Goal: Task Accomplishment & Management: Use online tool/utility

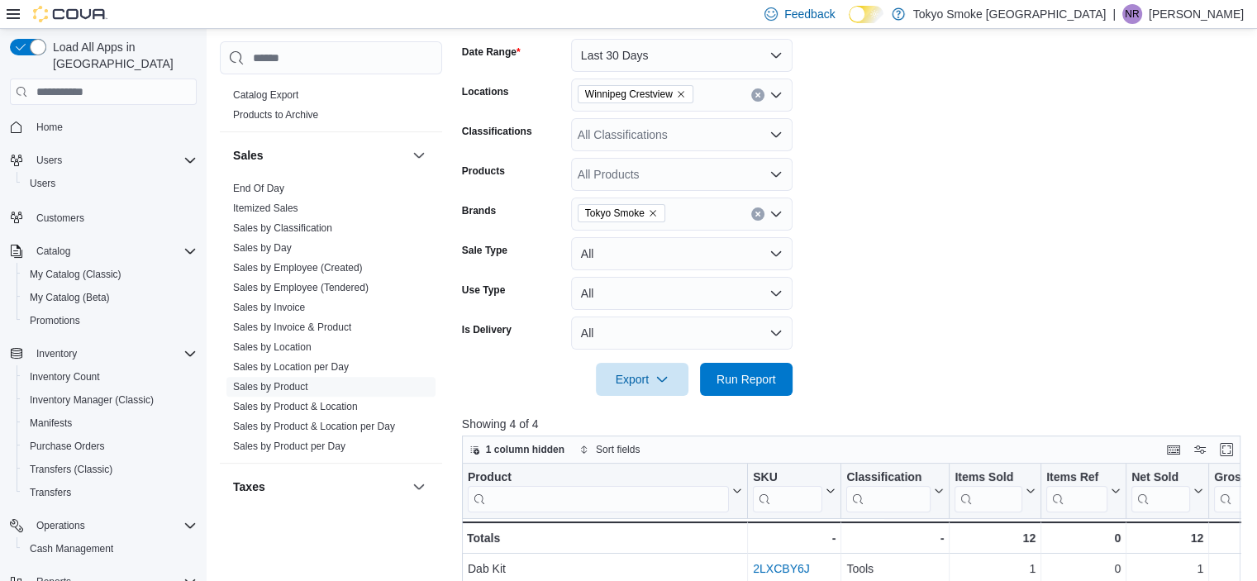
scroll to position [269, 0]
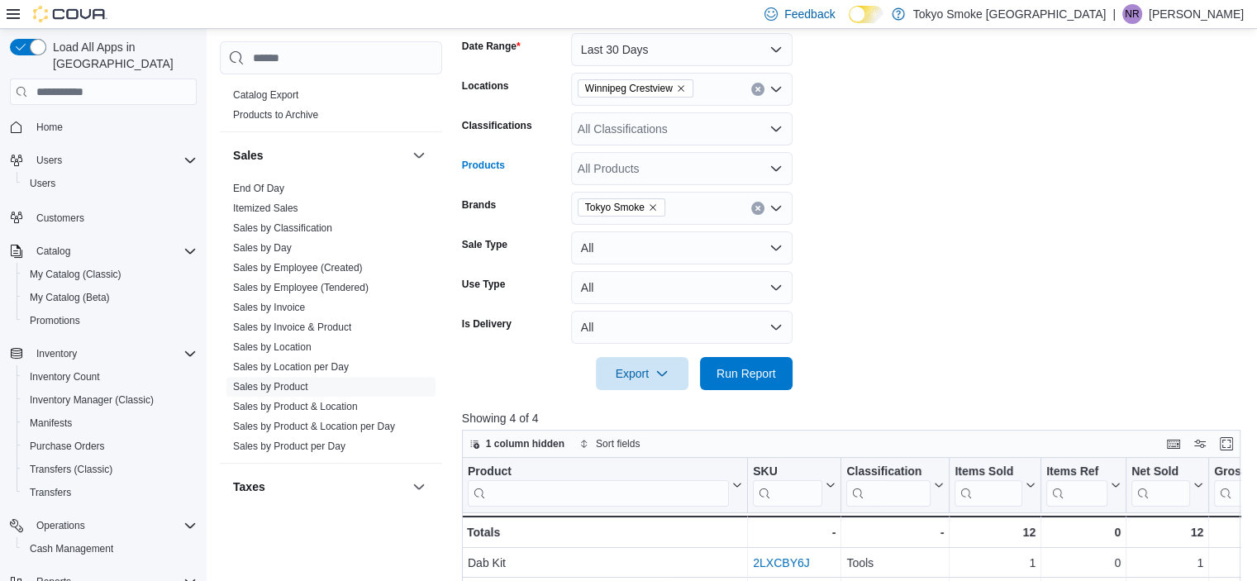
click at [668, 171] on div "All Products" at bounding box center [682, 168] width 222 height 33
drag, startPoint x: 856, startPoint y: 255, endPoint x: 760, endPoint y: 205, distance: 107.9
click at [760, 205] on form "Date Range Last 30 Days Locations [GEOGRAPHIC_DATA] Crestview Classifications A…" at bounding box center [855, 201] width 787 height 377
click at [760, 205] on button "Clear input" at bounding box center [757, 208] width 13 height 13
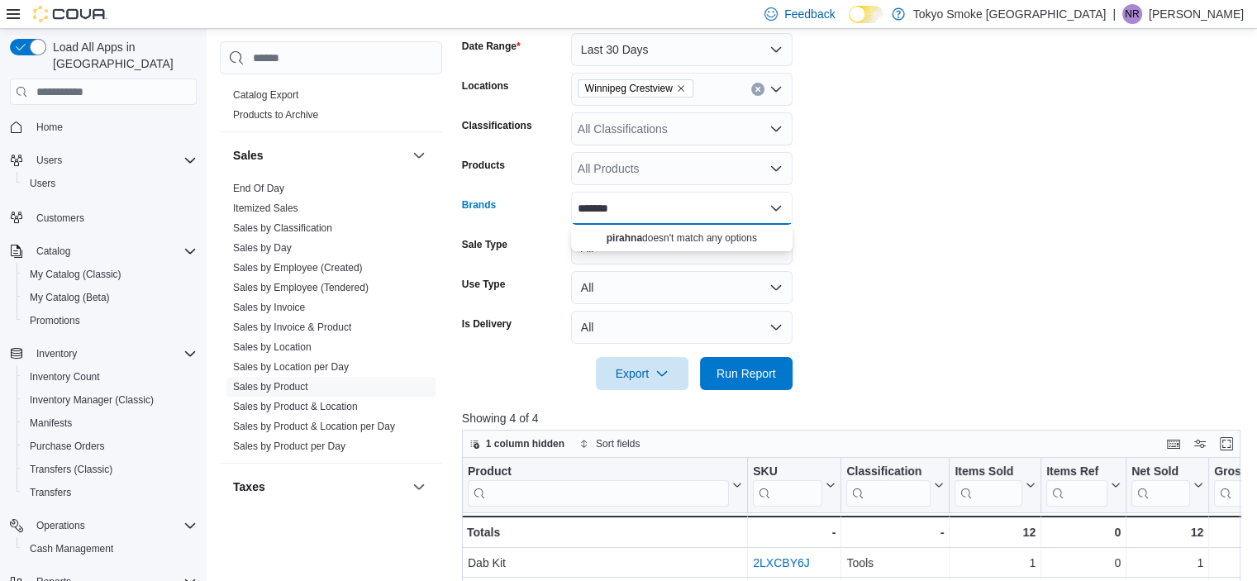
click at [709, 200] on div "*******" at bounding box center [682, 208] width 222 height 33
type input "*"
type input "*******"
click at [744, 243] on span "Piranha" at bounding box center [682, 236] width 202 height 17
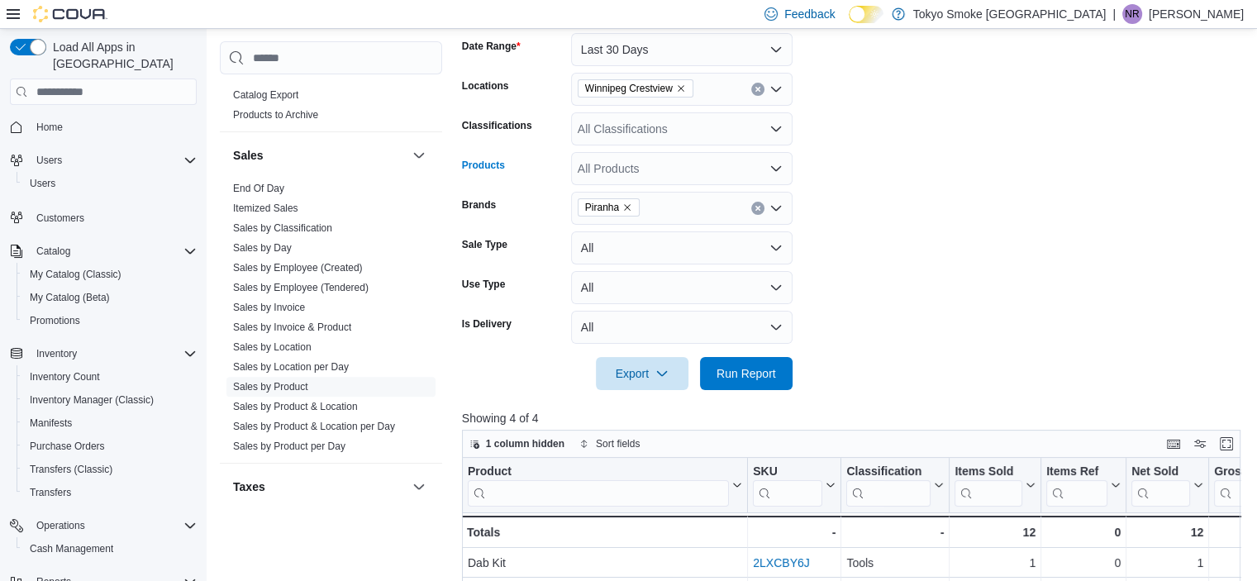
click at [714, 177] on div "All Products" at bounding box center [682, 168] width 222 height 33
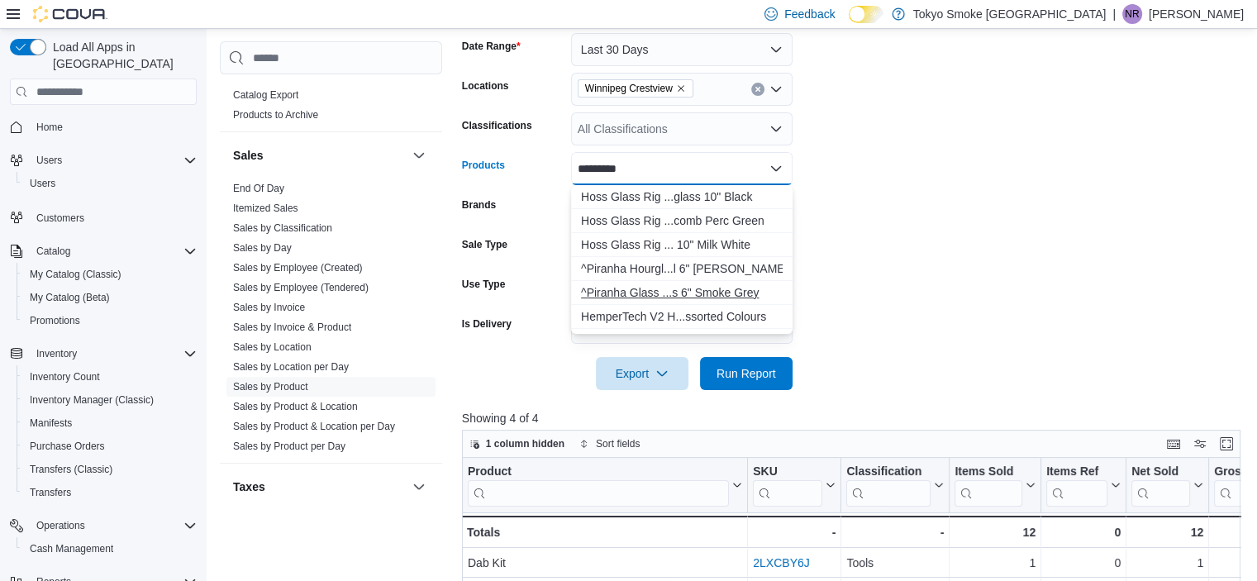
type input "*********"
click at [701, 287] on div "^Piranha Glass ...s 6" Smoke Grey" at bounding box center [682, 292] width 202 height 17
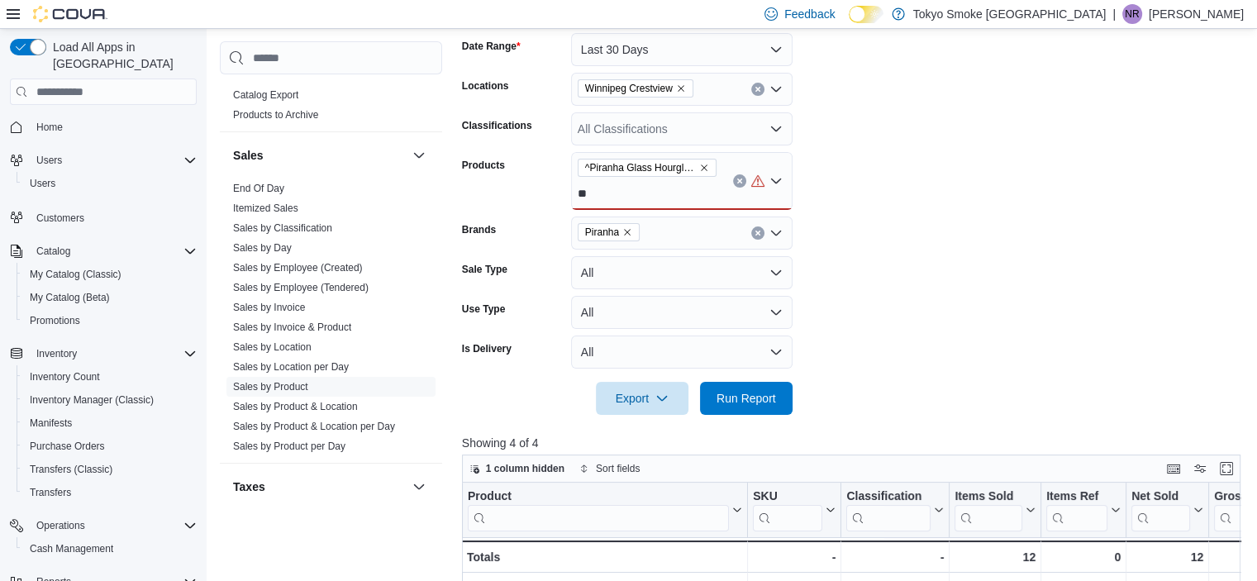
click at [884, 218] on form "Date Range Last 30 Days Locations [GEOGRAPHIC_DATA] Crestview Classifications A…" at bounding box center [855, 214] width 787 height 402
click at [688, 194] on div "^Piranha Glass Hourglass Rig w/ Bowl Elecroplated Series 6" Smoke Grey **" at bounding box center [682, 181] width 222 height 58
type input "*"
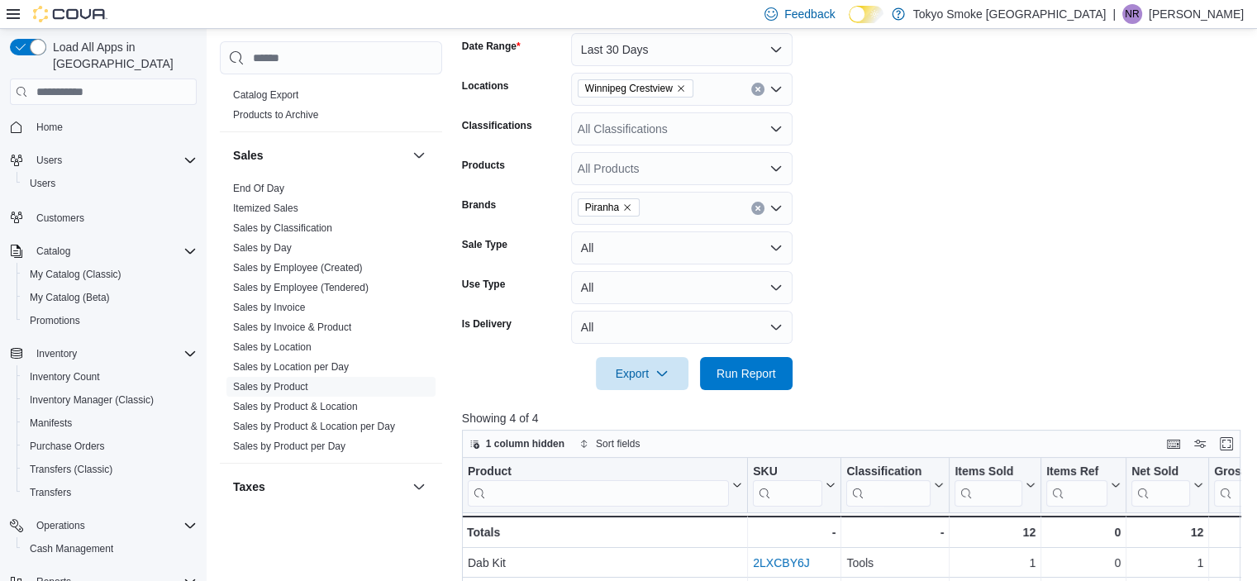
click at [917, 231] on form "Date Range Last 30 Days Locations [GEOGRAPHIC_DATA] Crestview Classifications A…" at bounding box center [855, 201] width 787 height 377
click at [675, 157] on div "All Products" at bounding box center [682, 168] width 222 height 33
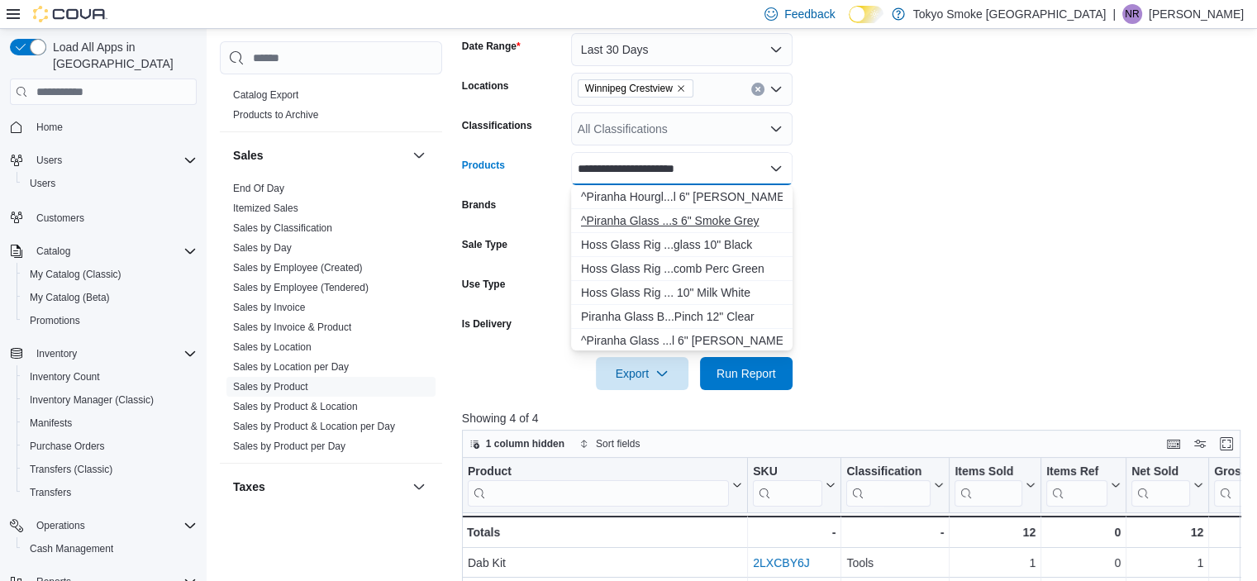
type input "**********"
click at [721, 218] on div "^Piranha Glass ...s 6" Smoke Grey" at bounding box center [682, 220] width 202 height 17
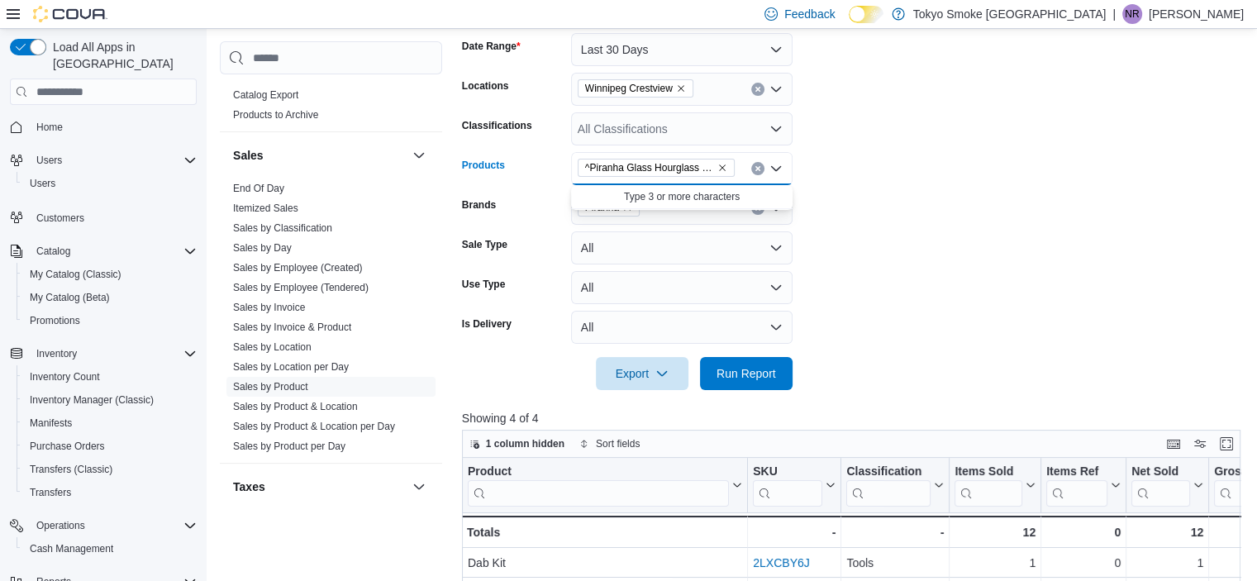
click at [916, 229] on form "Date Range Last 30 Days Locations [GEOGRAPHIC_DATA] Crestview Classifications A…" at bounding box center [855, 201] width 787 height 377
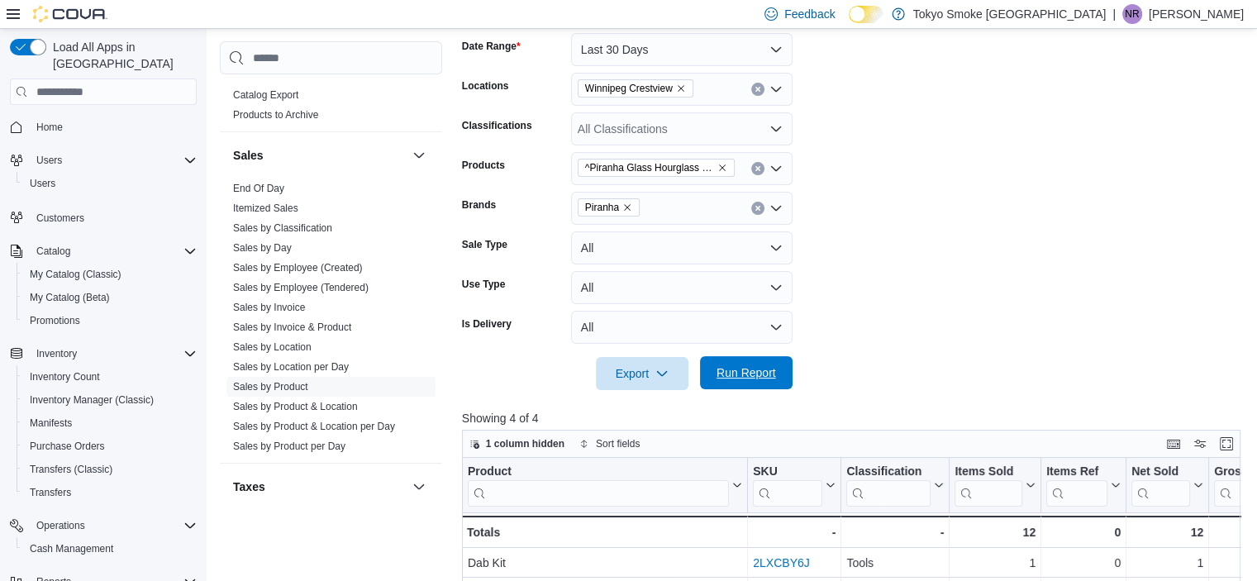
click at [764, 386] on span "Run Report" at bounding box center [746, 372] width 73 height 33
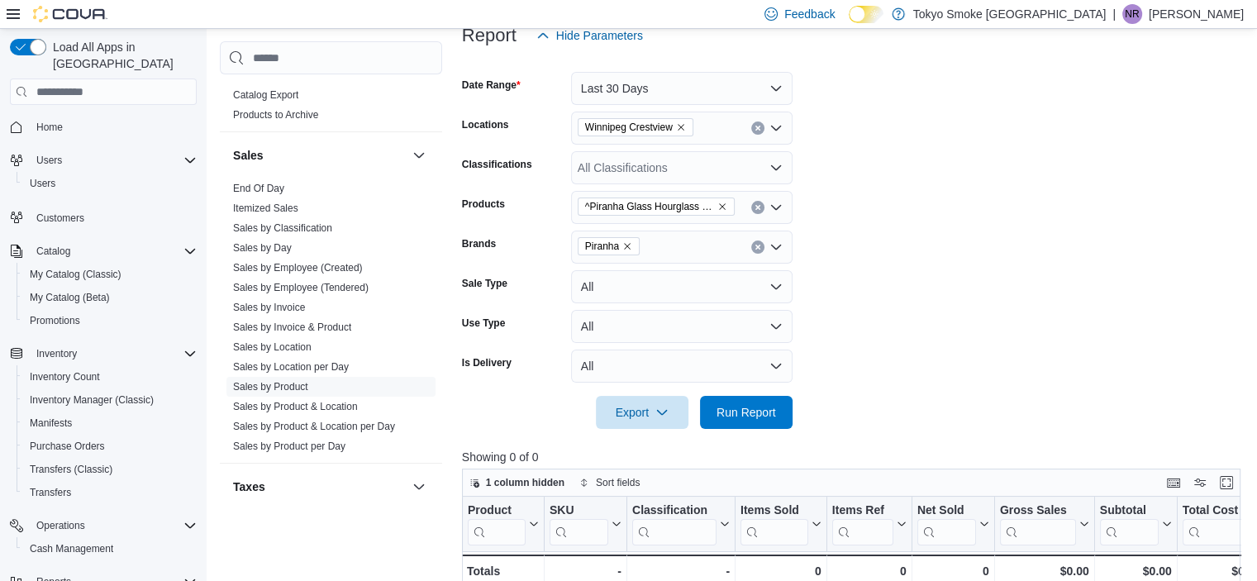
scroll to position [231, 0]
click at [782, 214] on div "^Piranha Glass Hourglass Rig w/ Bowl Elecroplated Series 6" Smoke Grey" at bounding box center [682, 206] width 222 height 33
click at [772, 202] on icon "Close list of options" at bounding box center [775, 206] width 13 height 13
click at [772, 202] on icon "Open list of options" at bounding box center [775, 206] width 13 height 13
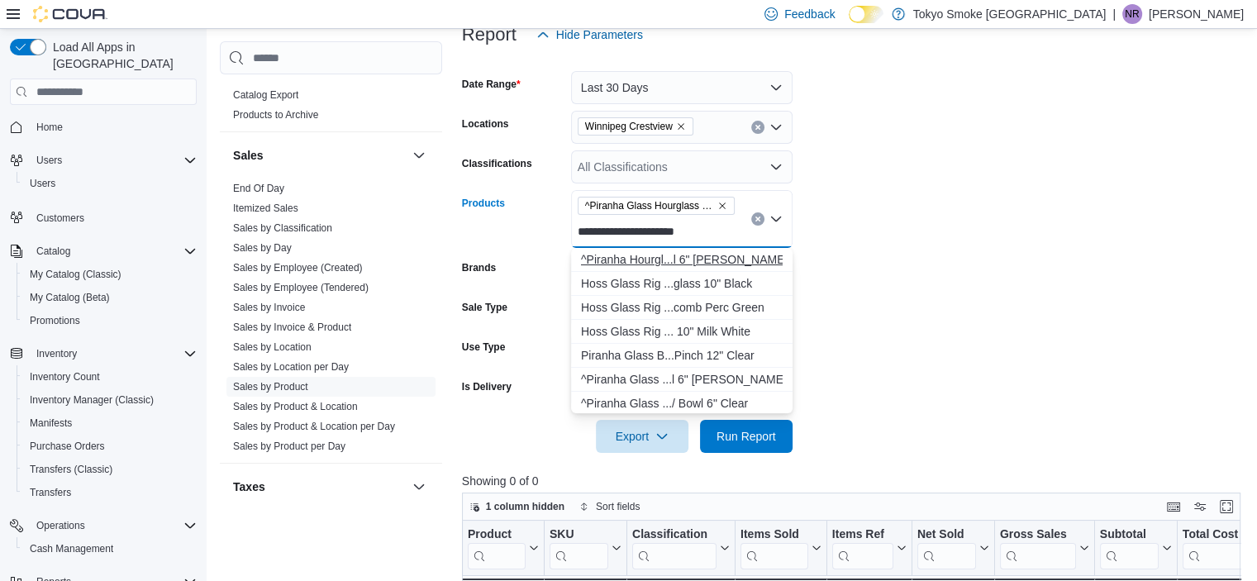
type input "**********"
click at [665, 259] on div "^Piranha Hourgl...l 6" [PERSON_NAME]" at bounding box center [682, 259] width 202 height 17
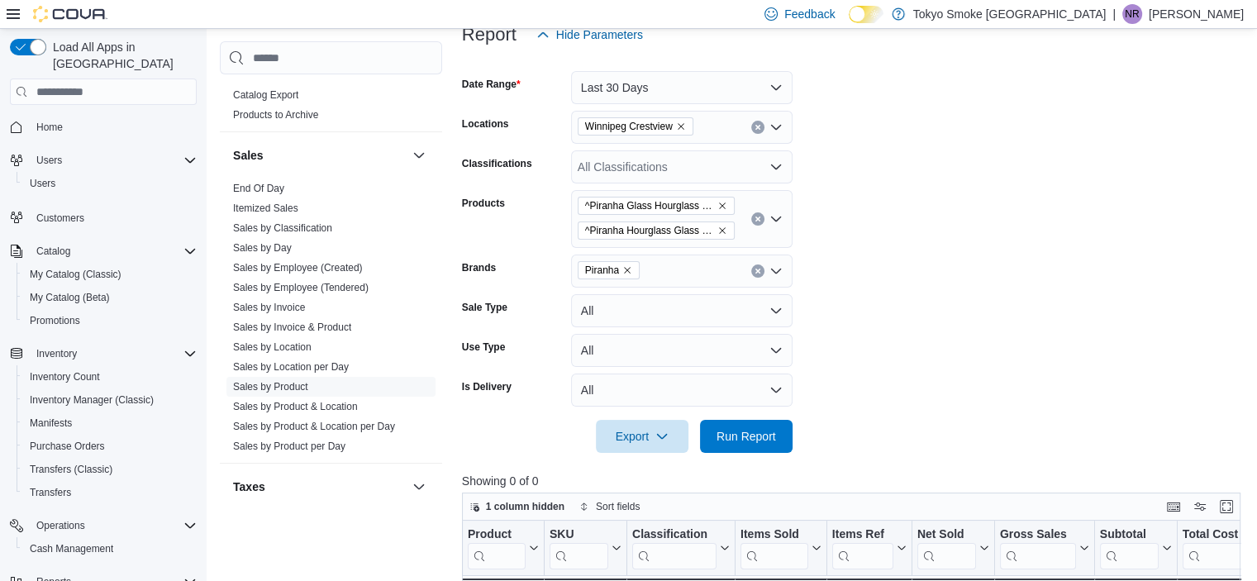
click at [881, 301] on form "Date Range Last 30 Days Locations [GEOGRAPHIC_DATA] Crestview Classifications A…" at bounding box center [855, 252] width 787 height 402
click at [754, 426] on span "Run Report" at bounding box center [746, 435] width 73 height 33
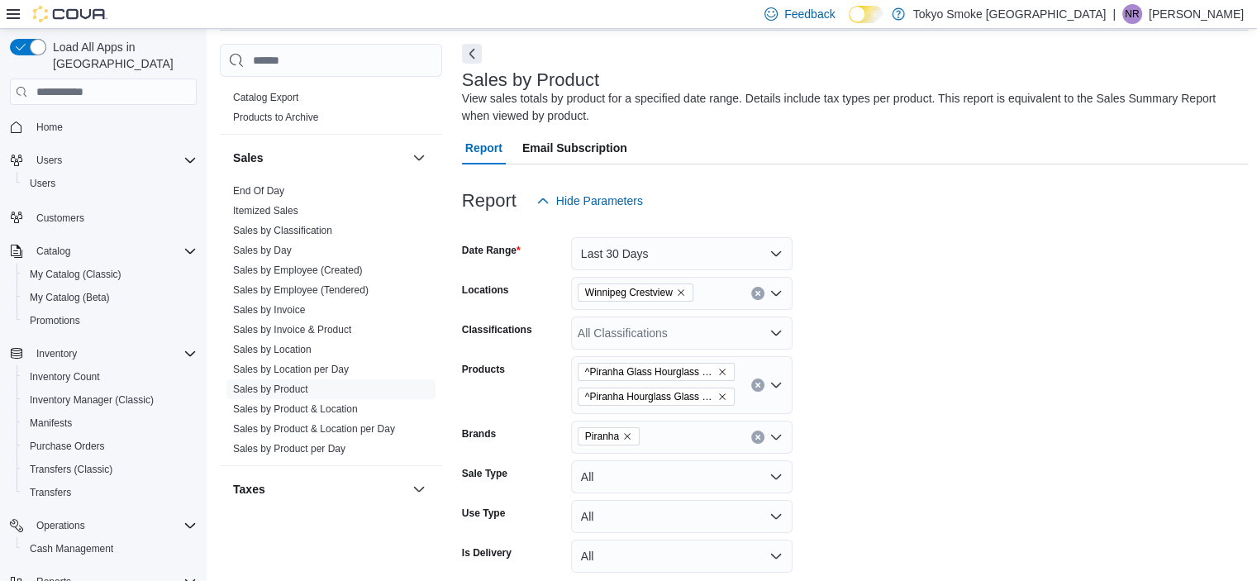
scroll to position [61, 0]
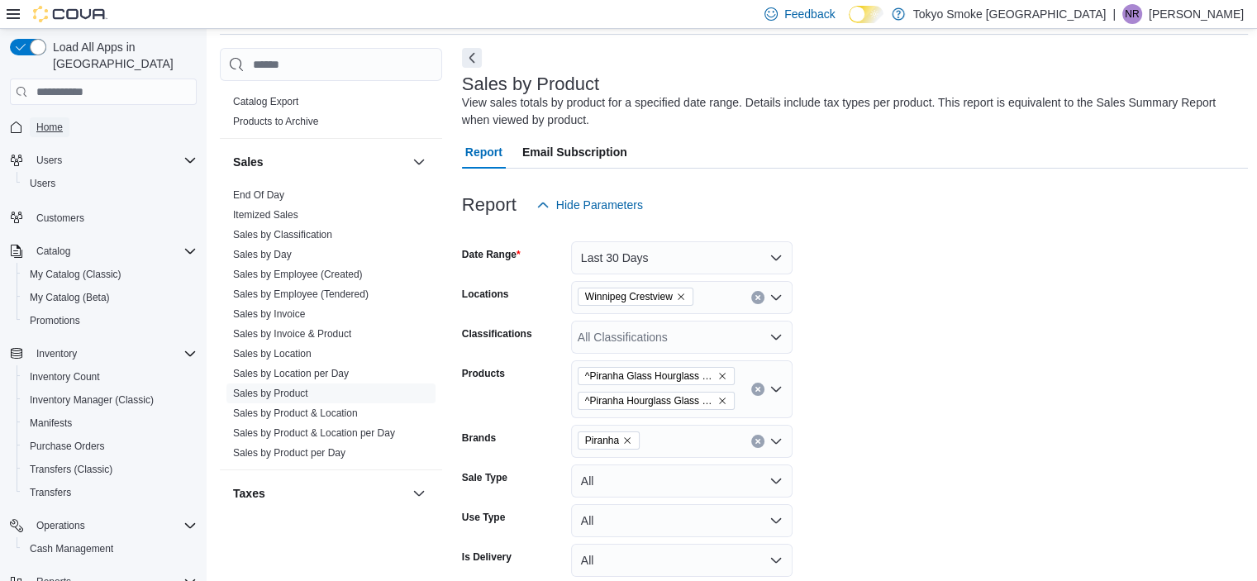
click at [55, 121] on span "Home" at bounding box center [49, 127] width 26 height 13
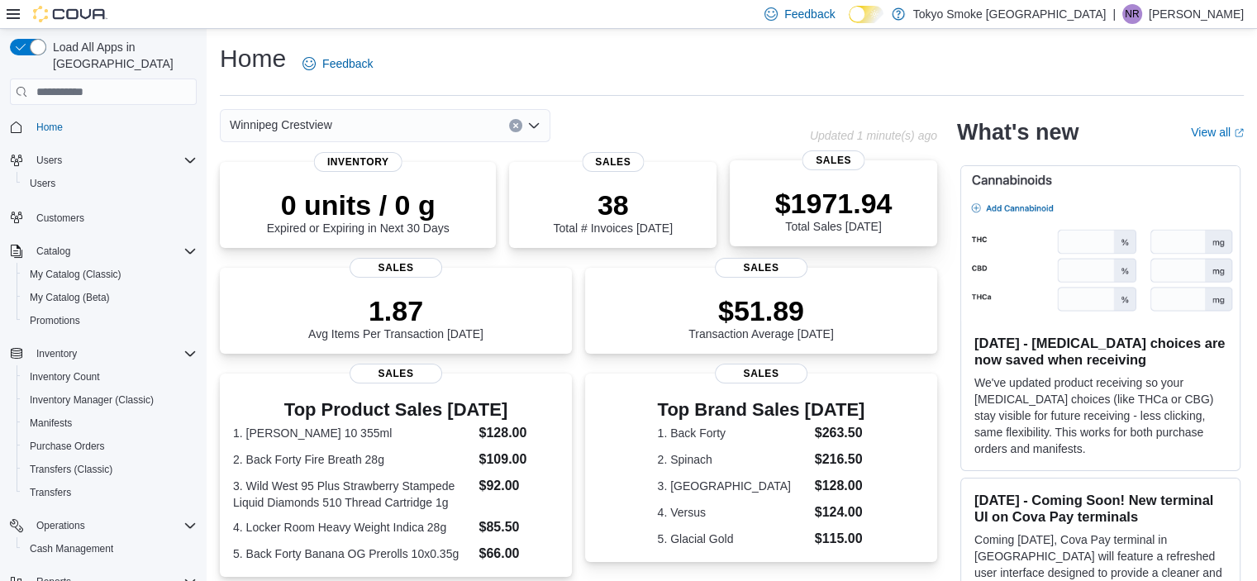
click at [871, 204] on p "$1971.94" at bounding box center [833, 203] width 117 height 33
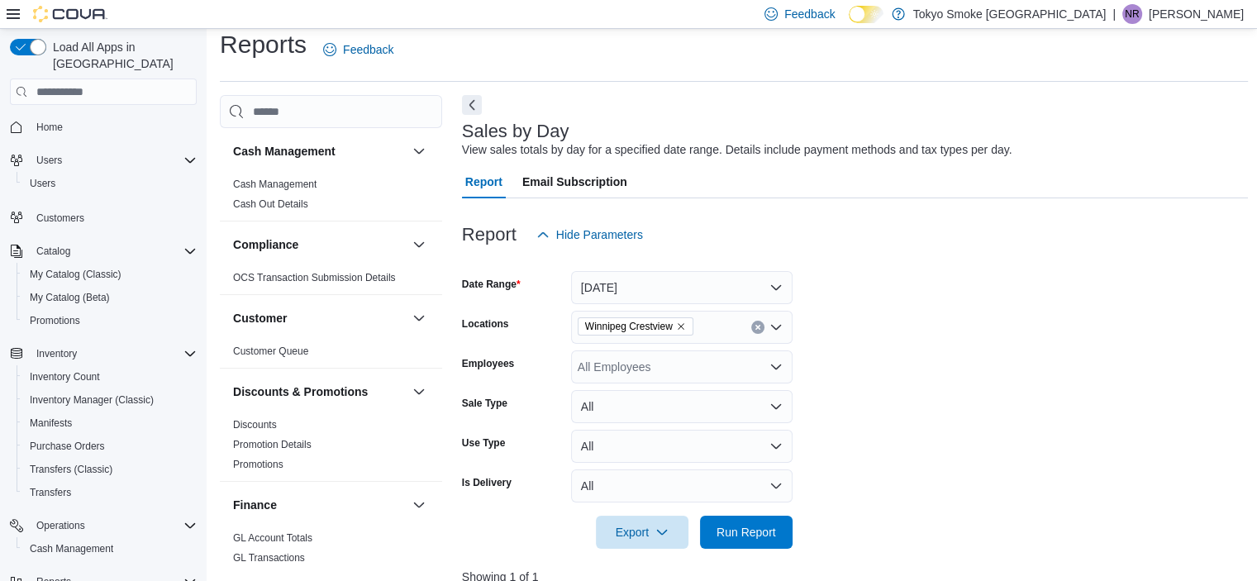
scroll to position [203, 0]
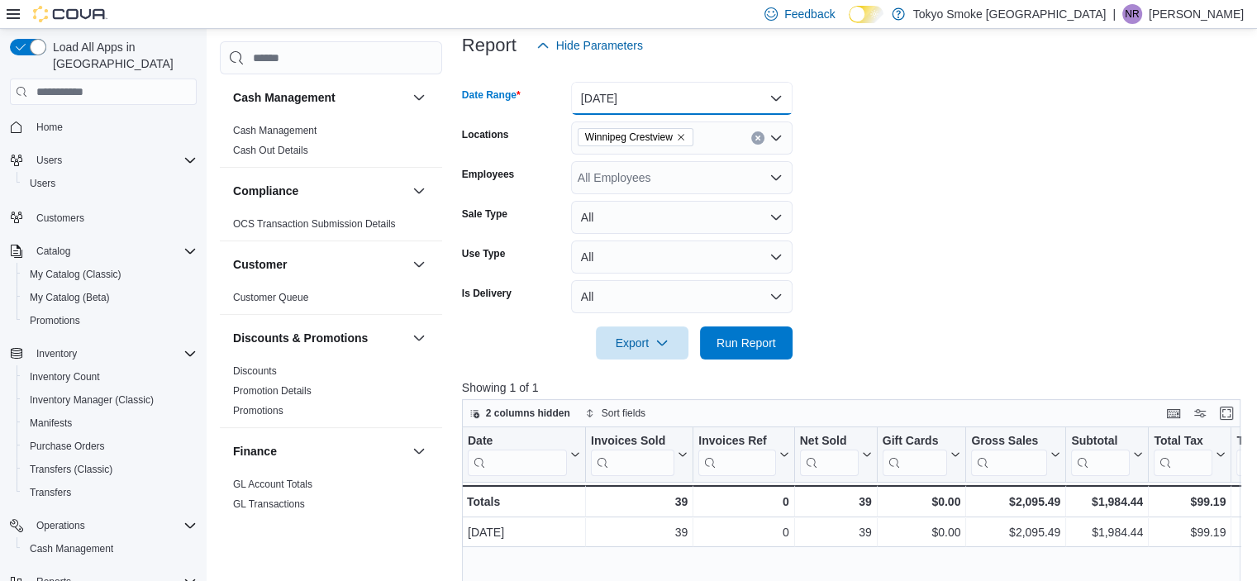
click at [609, 98] on button "Today" at bounding box center [682, 98] width 222 height 33
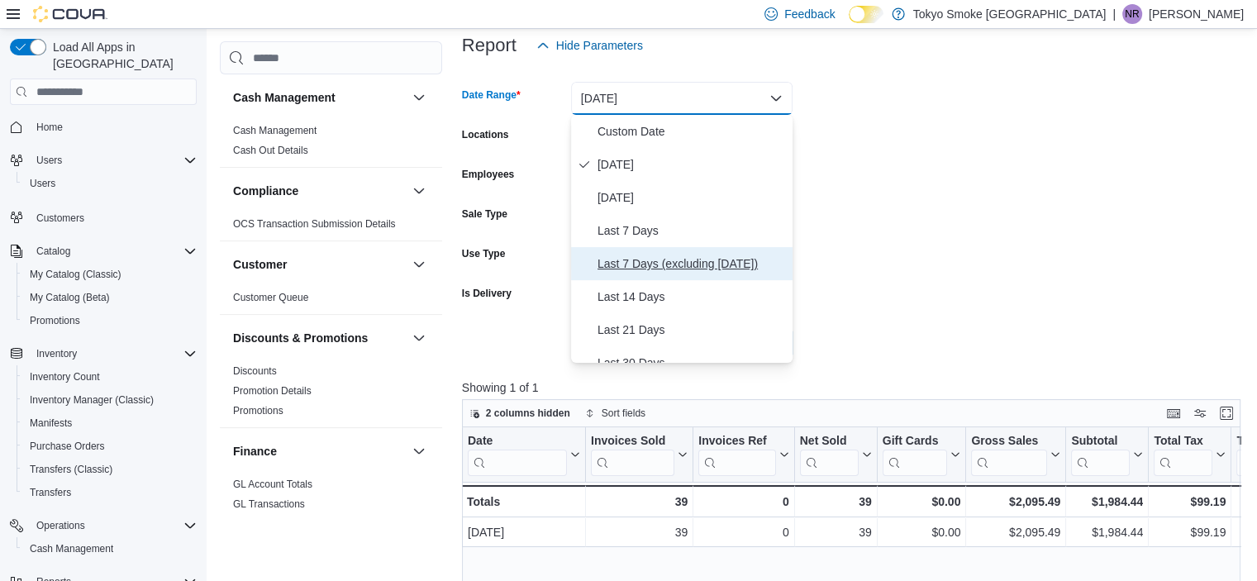
click at [633, 254] on span "Last 7 Days (excluding today)" at bounding box center [692, 264] width 188 height 20
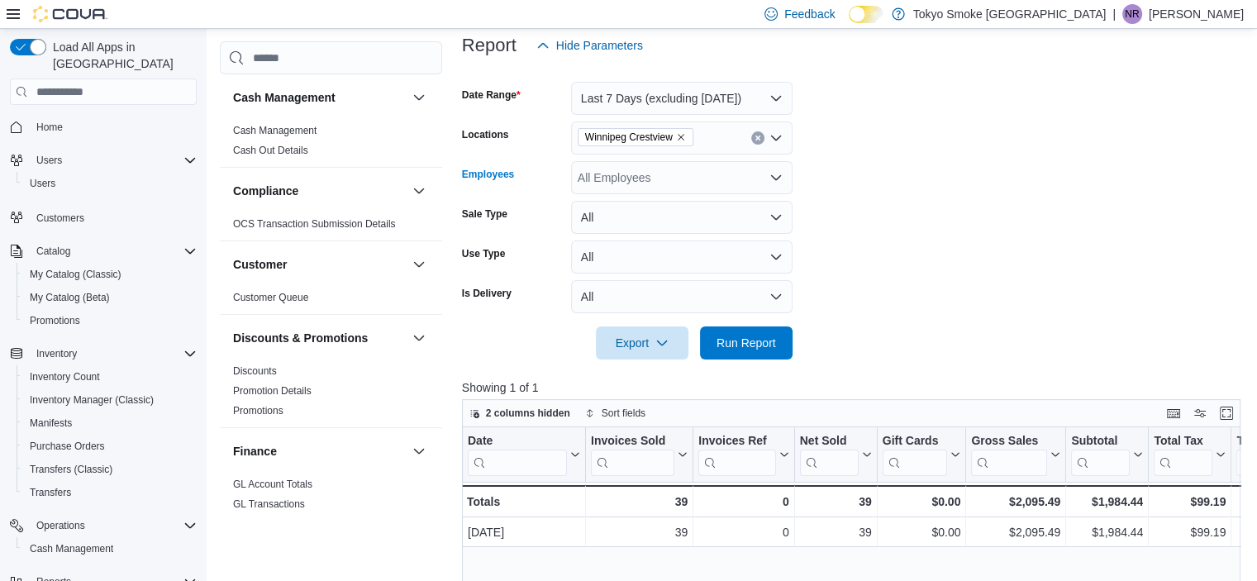
click at [649, 181] on div "All Employees" at bounding box center [682, 177] width 222 height 33
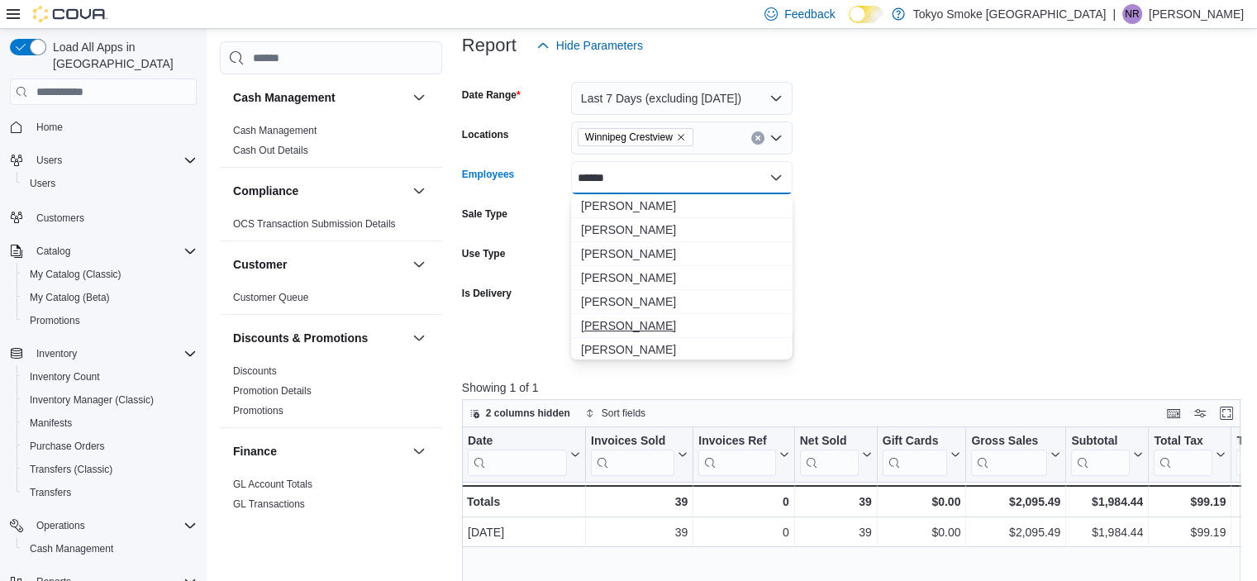
type input "******"
click at [617, 320] on span "[PERSON_NAME]" at bounding box center [682, 325] width 202 height 17
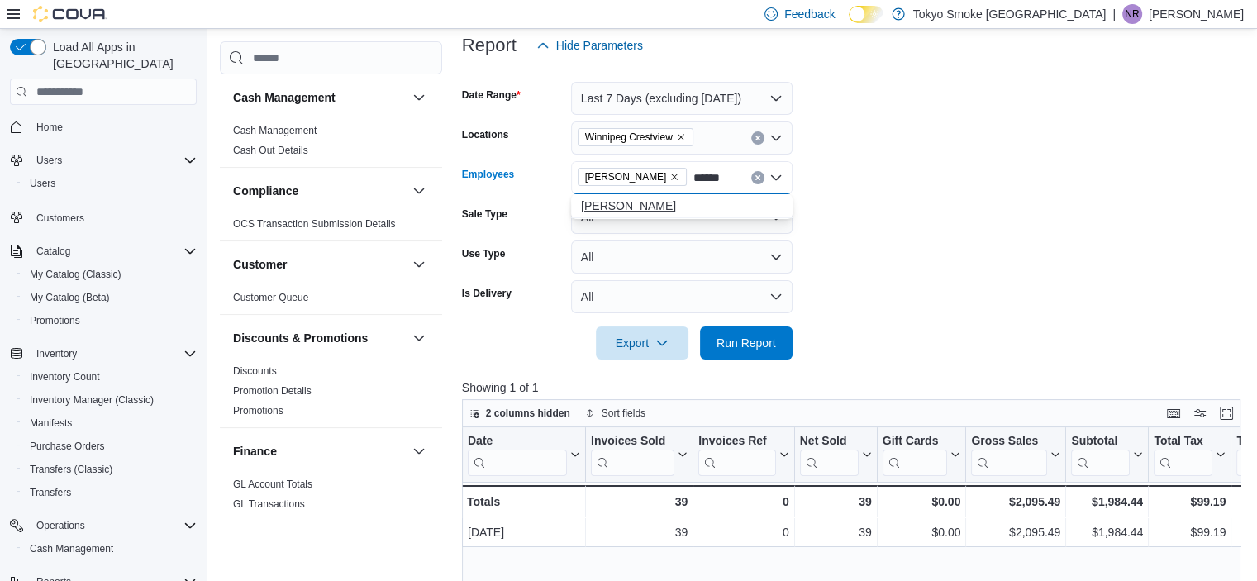
type input "******"
click at [631, 211] on span "Lee Kolarz" at bounding box center [682, 206] width 202 height 17
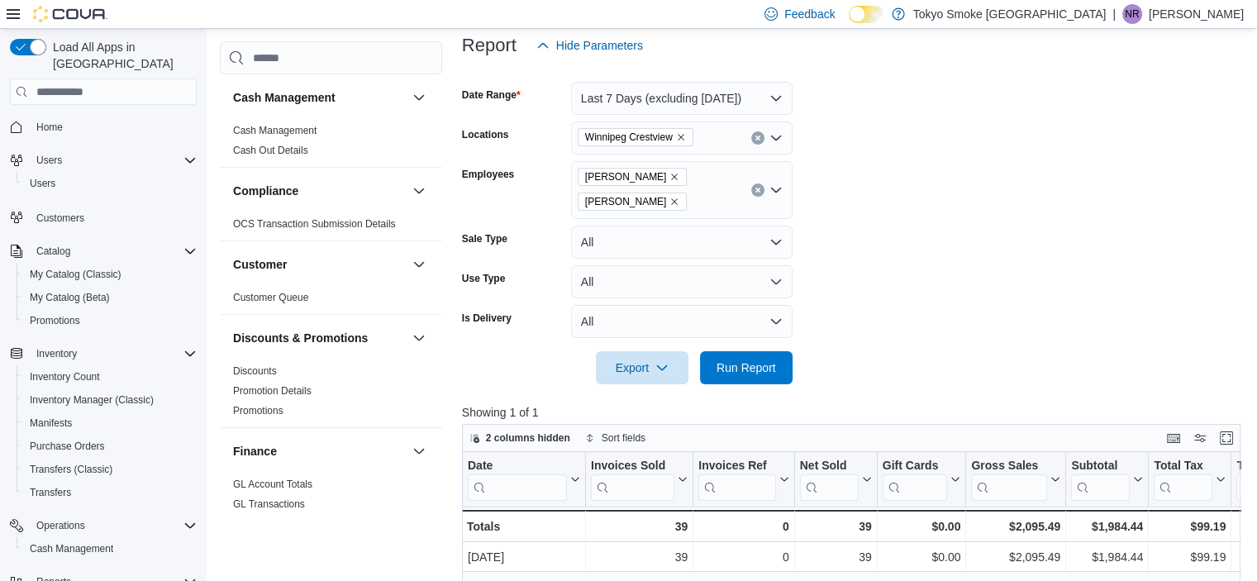
click at [916, 282] on form "Date Range Last 7 Days (excluding today) Locations Winnipeg Crestview Employees…" at bounding box center [855, 223] width 787 height 322
click at [736, 373] on span "Run Report" at bounding box center [747, 367] width 60 height 17
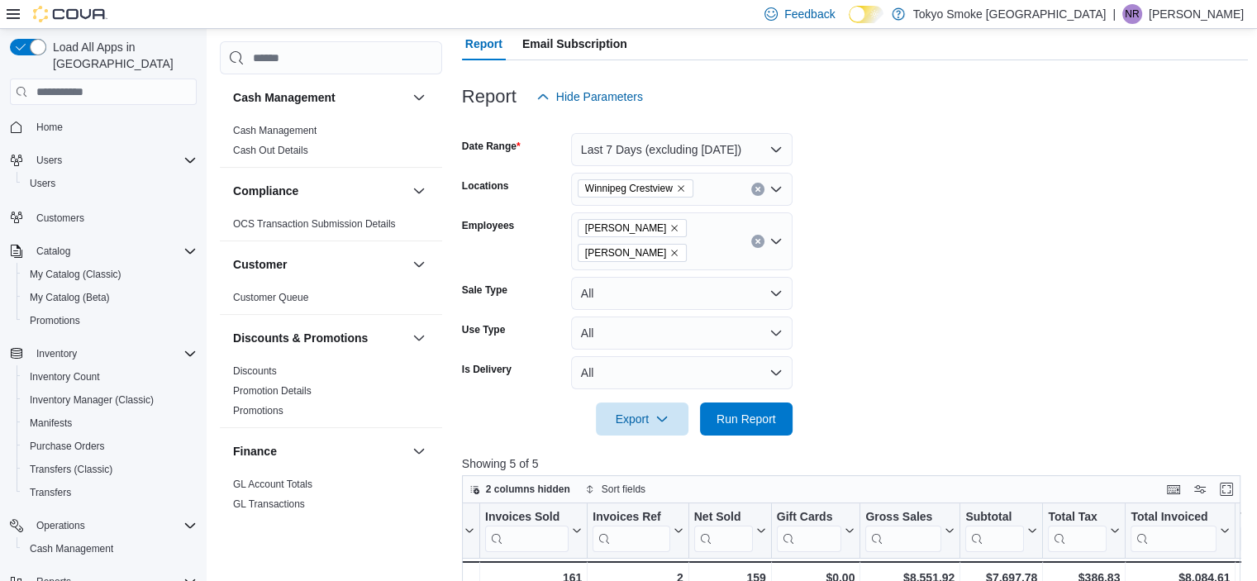
scroll to position [152, 0]
click at [672, 228] on icon "Remove Lee Kolarz from selection in this group" at bounding box center [675, 228] width 7 height 7
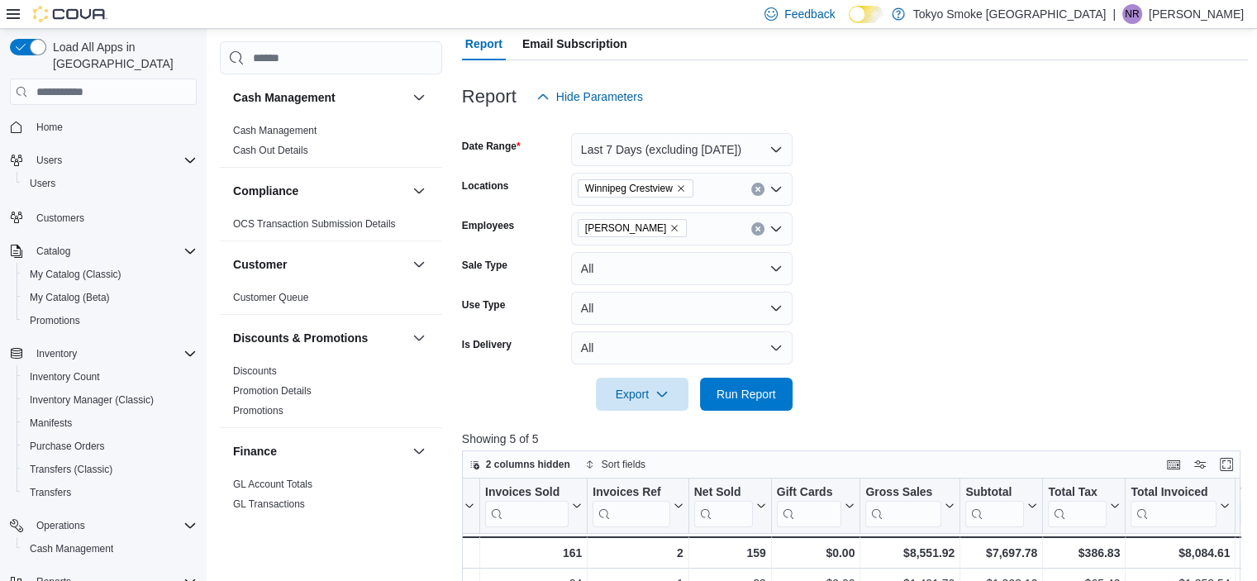
click at [959, 265] on form "Date Range Last 7 Days (excluding today) Locations Winnipeg Crestview Employees…" at bounding box center [855, 262] width 787 height 298
click at [731, 404] on span "Run Report" at bounding box center [746, 393] width 73 height 33
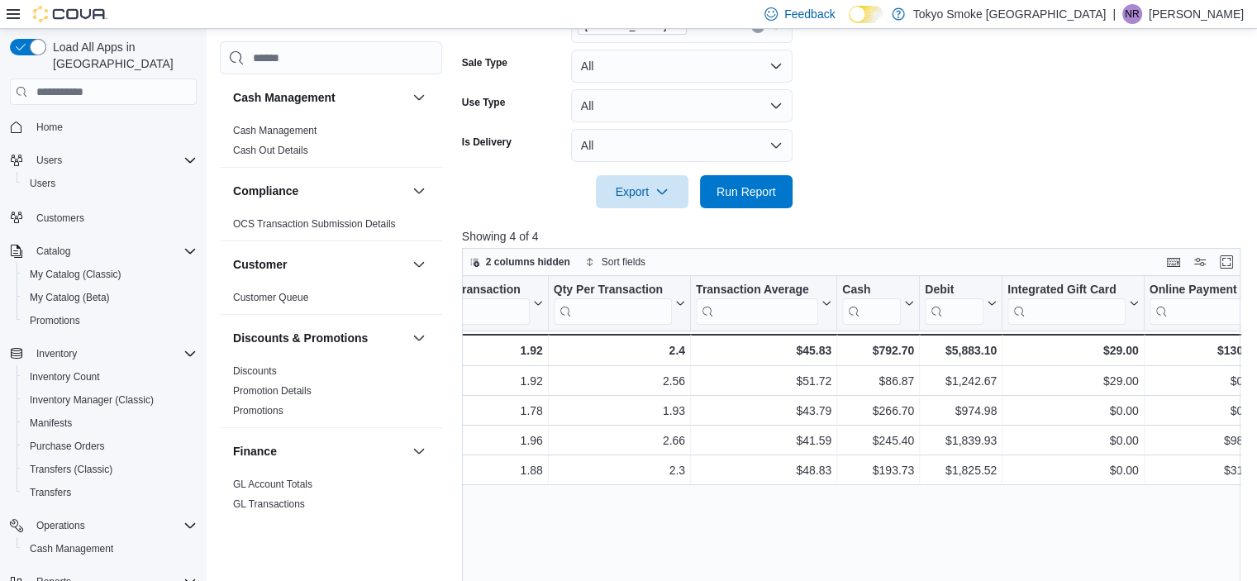
scroll to position [0, 1351]
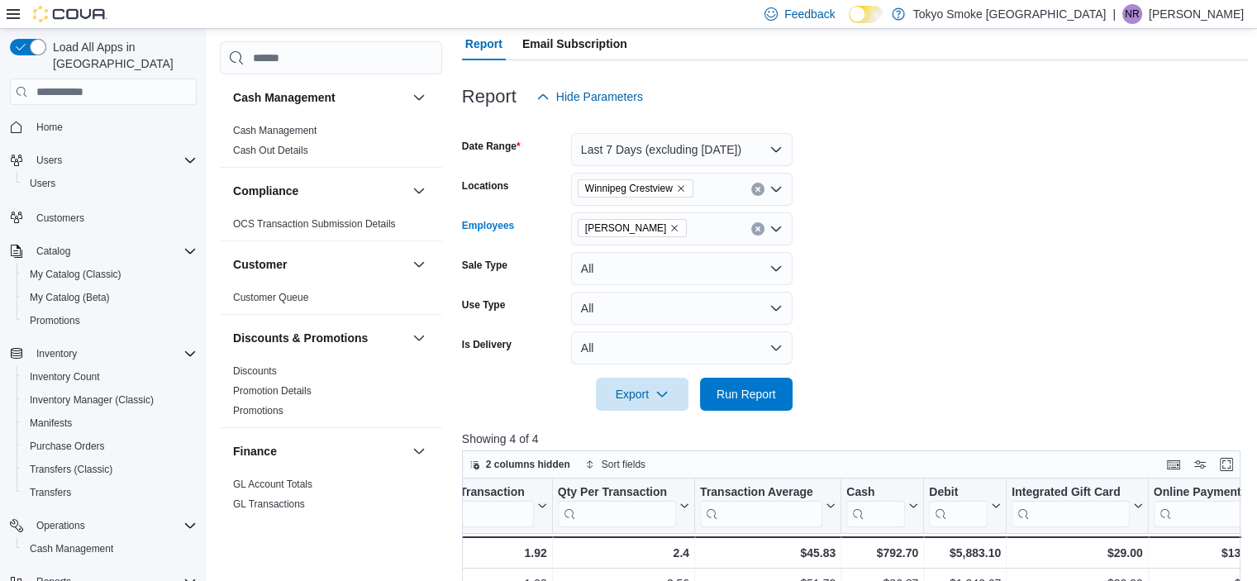
click at [672, 226] on icon "Remove Nicole Rusnak from selection in this group" at bounding box center [675, 228] width 7 height 7
type input "*******"
click at [611, 257] on span "Lee Kolarz" at bounding box center [682, 257] width 202 height 17
drag, startPoint x: 846, startPoint y: 376, endPoint x: 741, endPoint y: 401, distance: 107.9
click at [741, 401] on form "Date Range Last 7 Days (excluding today) Locations Winnipeg Crestview Employees…" at bounding box center [855, 262] width 787 height 298
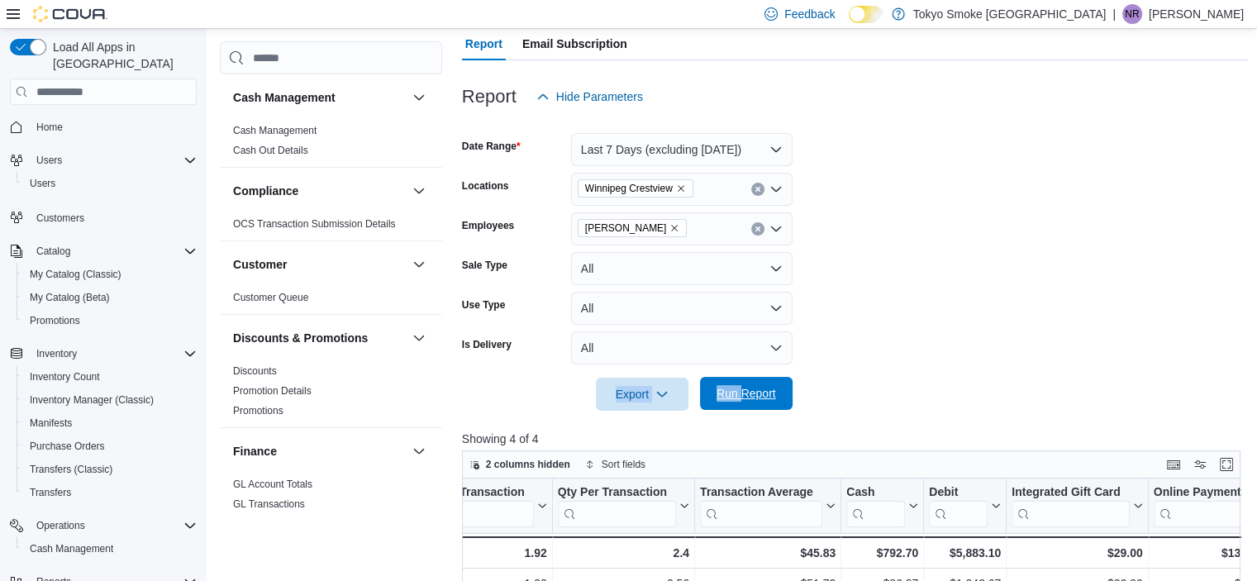
click at [741, 401] on span "Run Report" at bounding box center [747, 393] width 60 height 17
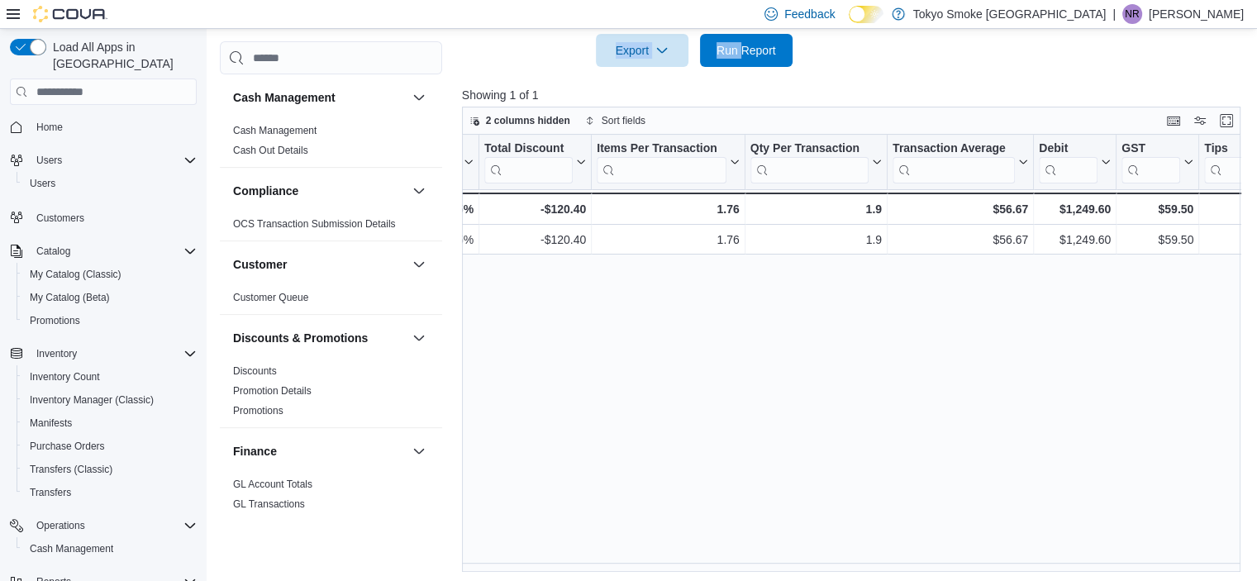
scroll to position [0, 1160]
click at [731, 27] on div "Feedback Dark Mode Tokyo Smoke Canada | NR Nicole Rusnak" at bounding box center [628, 14] width 1257 height 29
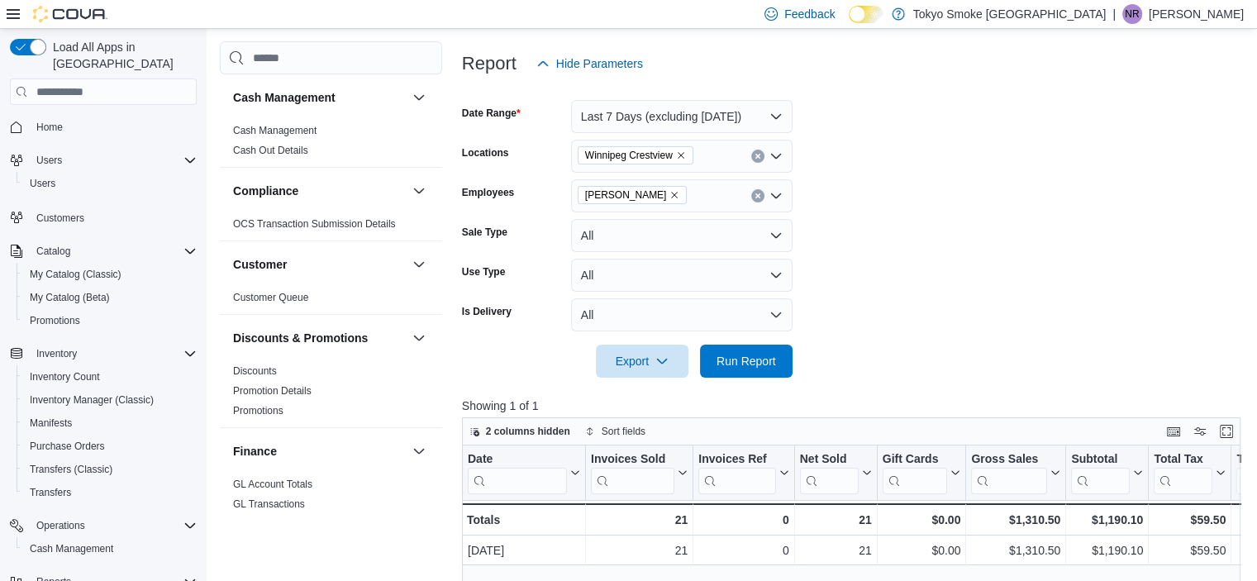
scroll to position [0, 0]
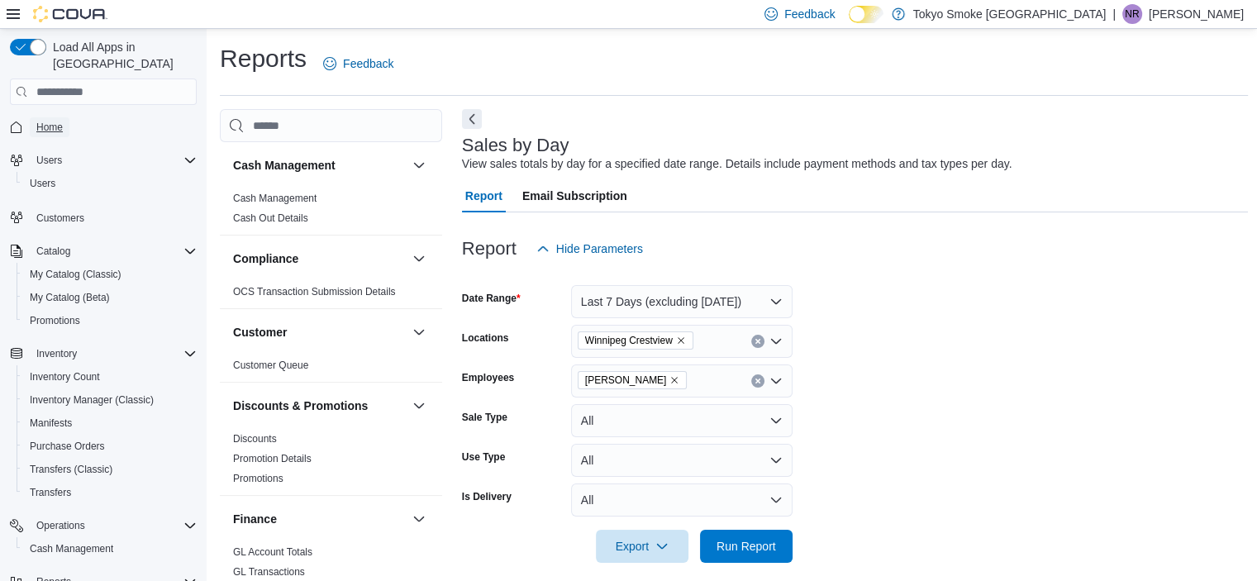
click at [58, 121] on span "Home" at bounding box center [49, 127] width 26 height 13
